Goal: Task Accomplishment & Management: Manage account settings

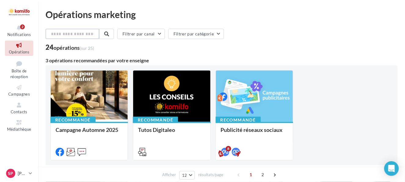
click at [79, 33] on input "text" at bounding box center [72, 34] width 54 height 10
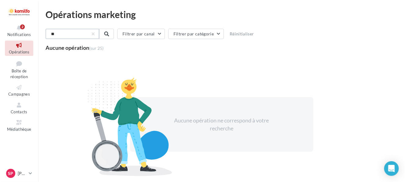
type input "*"
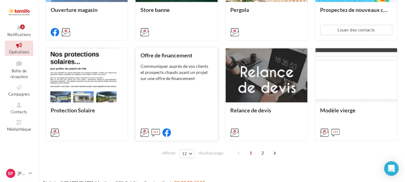
scroll to position [335, 0]
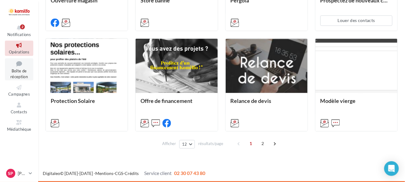
click at [24, 75] on span "Boîte de réception" at bounding box center [18, 73] width 17 height 11
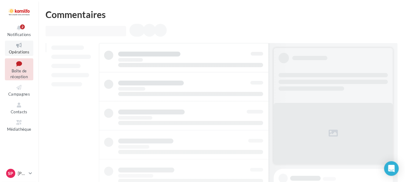
click at [9, 49] on link "Opérations" at bounding box center [19, 48] width 28 height 15
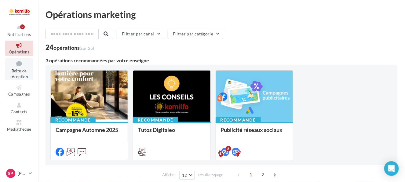
click at [11, 63] on icon at bounding box center [19, 64] width 25 height 8
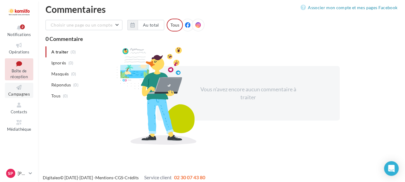
scroll to position [10, 0]
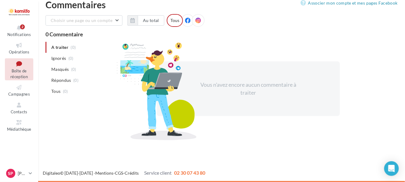
click at [22, 117] on ul "Opérations Boîte de réception Campagnes Contacts Mes cibles Médiathèque" at bounding box center [18, 86] width 33 height 97
click at [21, 121] on icon at bounding box center [19, 122] width 25 height 7
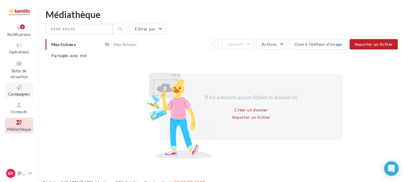
click at [16, 96] on span "Campagnes" at bounding box center [19, 94] width 22 height 5
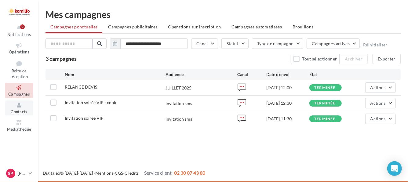
click at [20, 107] on icon at bounding box center [19, 105] width 25 height 7
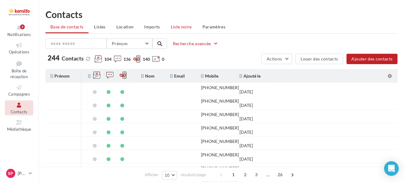
click at [177, 27] on span "Liste noire" at bounding box center [181, 26] width 21 height 5
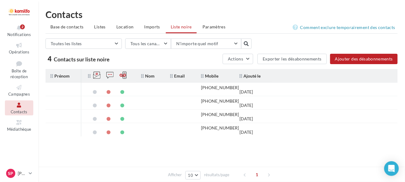
click at [58, 31] on li "Base de contacts" at bounding box center [66, 26] width 43 height 11
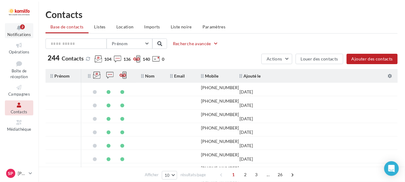
click at [15, 34] on span "Notifications" at bounding box center [19, 34] width 24 height 5
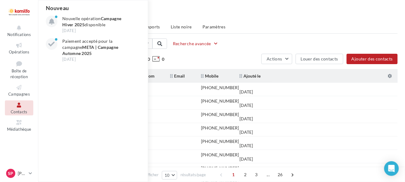
click at [200, 13] on h1 "Contacts" at bounding box center [221, 14] width 352 height 9
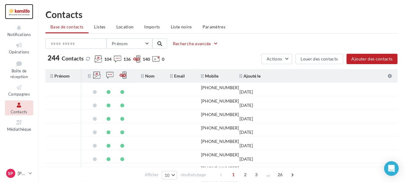
click at [19, 10] on div at bounding box center [19, 11] width 28 height 15
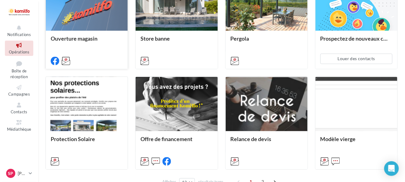
scroll to position [274, 0]
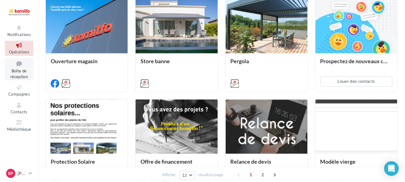
click at [20, 70] on span "Boîte de réception" at bounding box center [18, 73] width 17 height 11
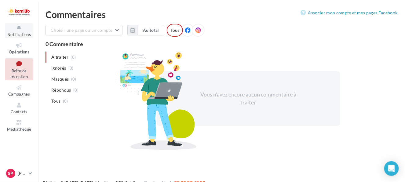
click at [15, 37] on button "Notifications" at bounding box center [19, 30] width 28 height 15
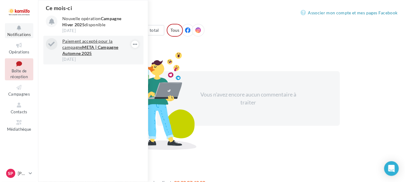
click at [128, 53] on p "Paiement accepté pour la campagne META | Campagne Automne 2025" at bounding box center [97, 47] width 71 height 18
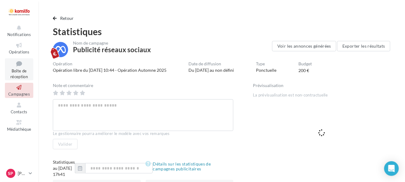
click at [20, 59] on link "Boîte de réception" at bounding box center [19, 69] width 28 height 22
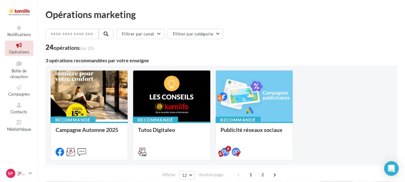
click at [28, 176] on link "Sp [PERSON_NAME] [PERSON_NAME][EMAIL_ADDRESS][DOMAIN_NAME]" at bounding box center [19, 174] width 28 height 12
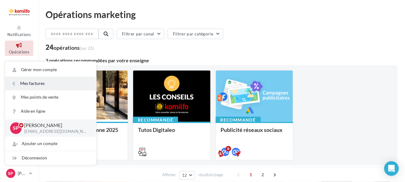
click at [43, 81] on link "Mes factures" at bounding box center [50, 84] width 91 height 14
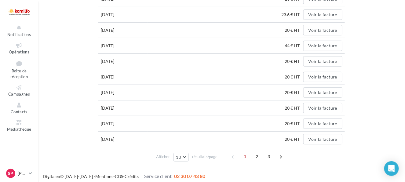
scroll to position [52, 0]
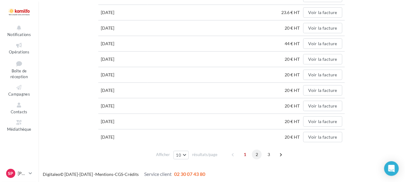
click at [257, 152] on span "2" at bounding box center [257, 155] width 10 height 10
click at [266, 156] on span "3" at bounding box center [269, 155] width 10 height 10
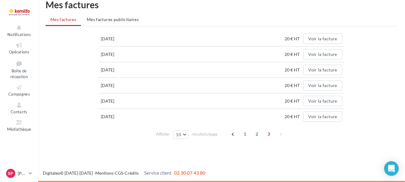
scroll to position [0, 0]
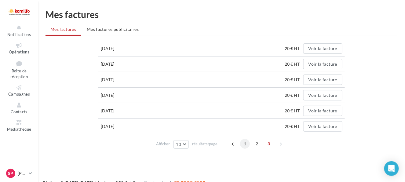
click at [242, 144] on span "1" at bounding box center [245, 144] width 10 height 10
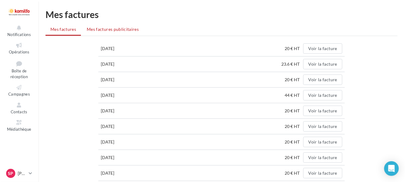
click at [106, 29] on span "Mes factures publicitaires" at bounding box center [113, 29] width 52 height 5
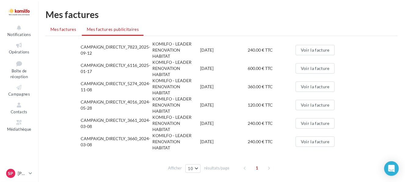
click at [67, 32] on li "Mes factures" at bounding box center [62, 29] width 35 height 11
